Goal: Navigation & Orientation: Find specific page/section

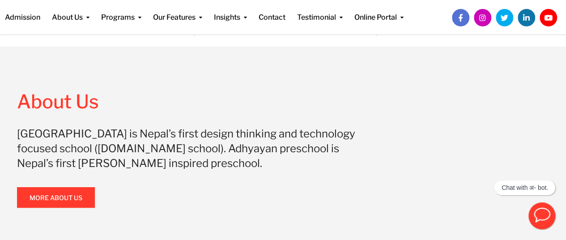
scroll to position [725, 0]
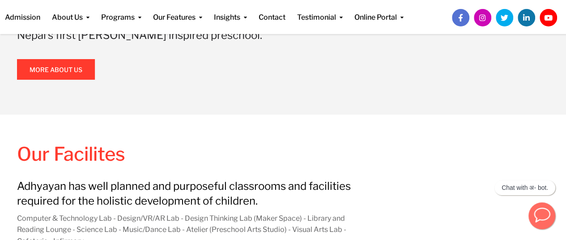
click at [539, 216] on icon "button" at bounding box center [541, 214] width 17 height 17
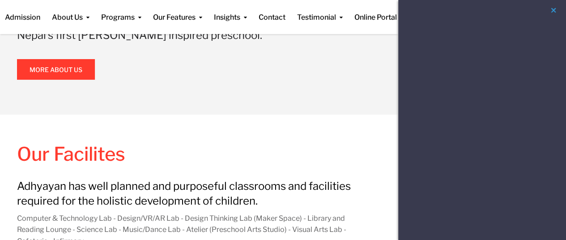
click at [357, 124] on div "Welcome to Adhyayan where we learn to innovate. Register Now Register Now innov…" at bounding box center [283, 141] width 532 height 1573
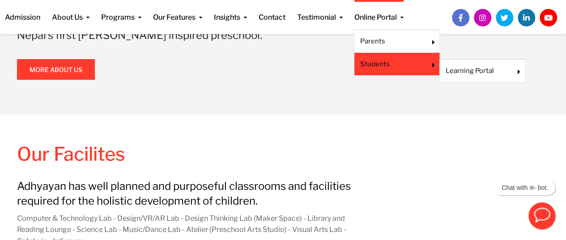
click at [377, 55] on li "Students Learning Portal Google Classroom" at bounding box center [397, 64] width 86 height 23
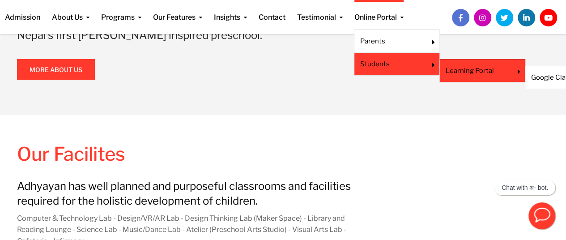
click at [448, 66] on link "Learning Portal" at bounding box center [476, 71] width 61 height 10
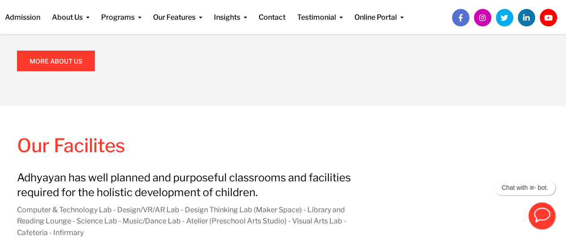
scroll to position [738, 0]
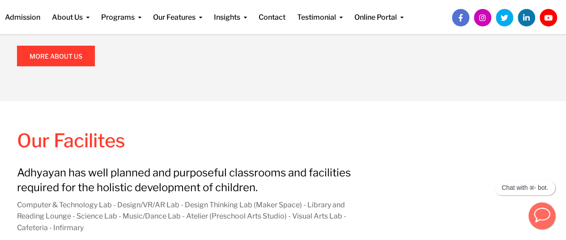
click at [540, 212] on icon "button" at bounding box center [541, 214] width 17 height 17
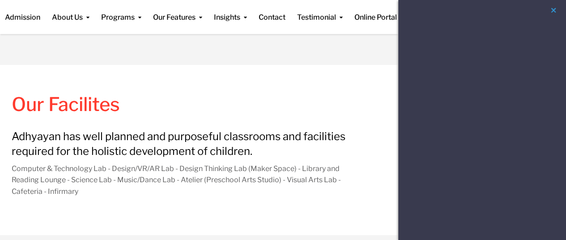
scroll to position [774, 5]
click at [553, 7] on button "button" at bounding box center [553, 10] width 11 height 11
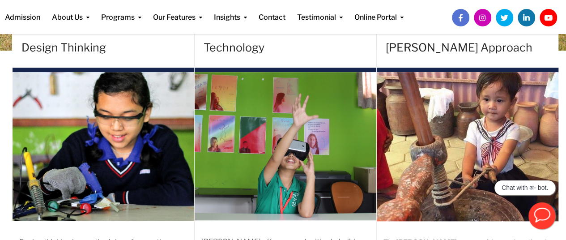
scroll to position [300, 0]
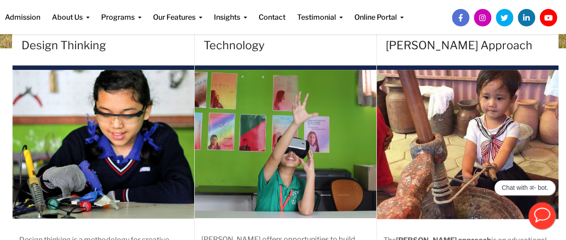
click at [328, 56] on h4 "Technology" at bounding box center [290, 45] width 173 height 40
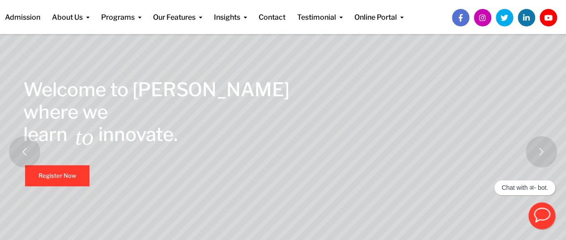
scroll to position [0, 0]
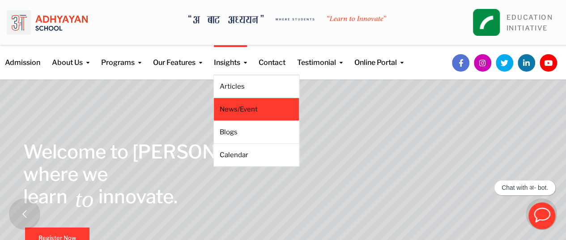
click at [240, 111] on link "News/Event" at bounding box center [256, 109] width 73 height 10
